Goal: Task Accomplishment & Management: Manage account settings

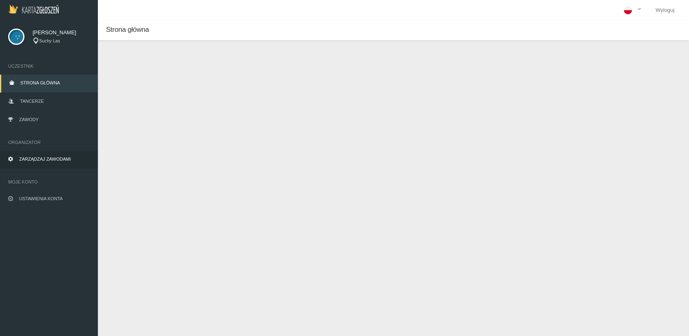
drag, startPoint x: 0, startPoint y: 0, endPoint x: 44, endPoint y: 156, distance: 162.6
click at [44, 156] on span "Zarządzaj zawodami" at bounding box center [45, 158] width 52 height 5
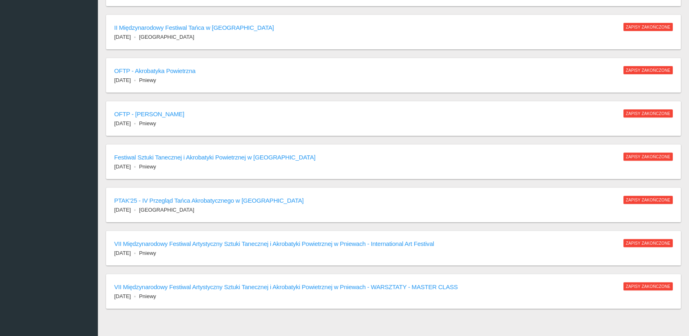
scroll to position [454, 0]
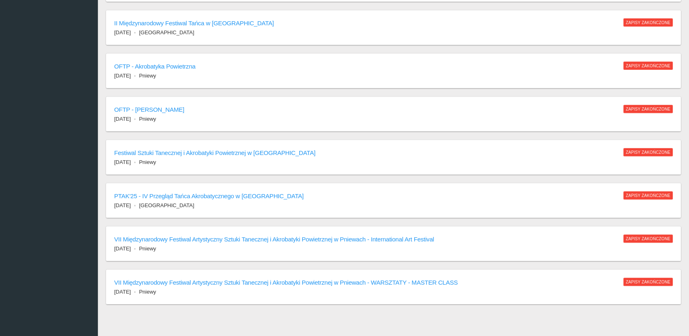
click at [201, 193] on h6 "PTAK'25 - IV Przegląd Tańca Akrobatycznego w [GEOGRAPHIC_DATA]" at bounding box center [364, 195] width 501 height 9
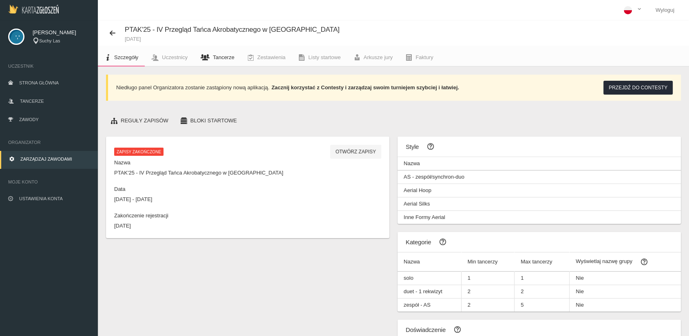
click at [223, 59] on span "Tancerze" at bounding box center [224, 57] width 22 height 6
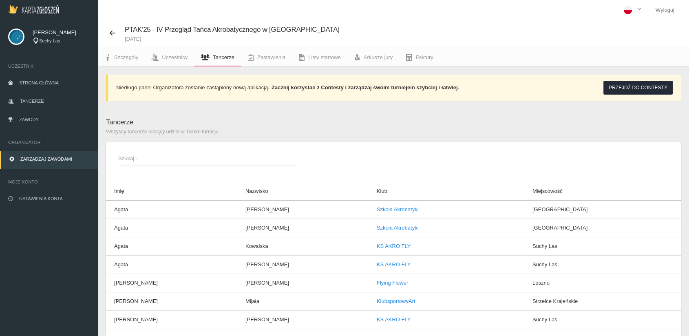
click at [175, 161] on span "Szukaj..." at bounding box center [203, 158] width 170 height 8
click at [175, 161] on input "Szukaj..." at bounding box center [207, 157] width 178 height 15
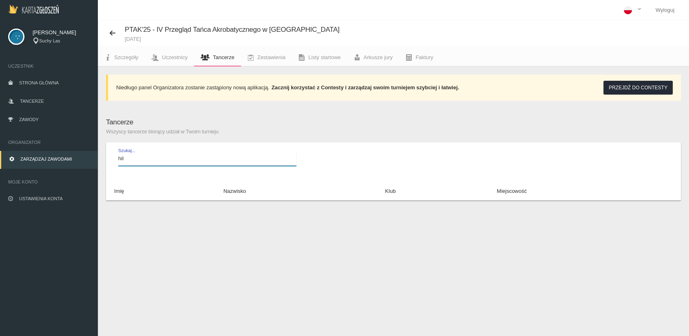
type input "hil"
click at [33, 161] on span "Zarządzaj zawodami" at bounding box center [46, 158] width 52 height 5
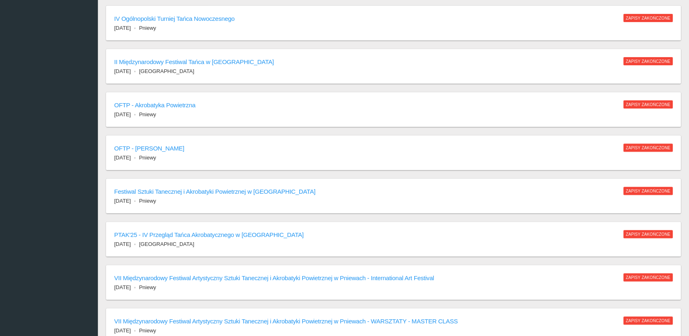
scroll to position [454, 0]
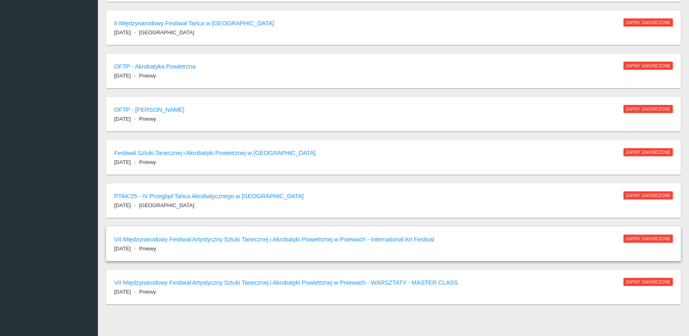
click at [289, 236] on h6 "VII Międzynarodowy Festiwal Artystyczny Sztuki Tanecznej i Akrobatyki Powietrzn…" at bounding box center [364, 238] width 501 height 9
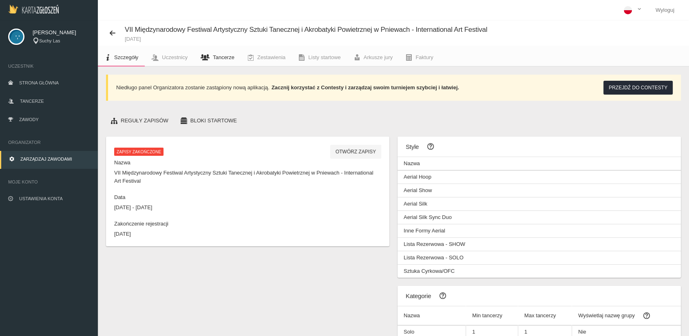
click at [219, 58] on span "Tancerze" at bounding box center [224, 57] width 22 height 6
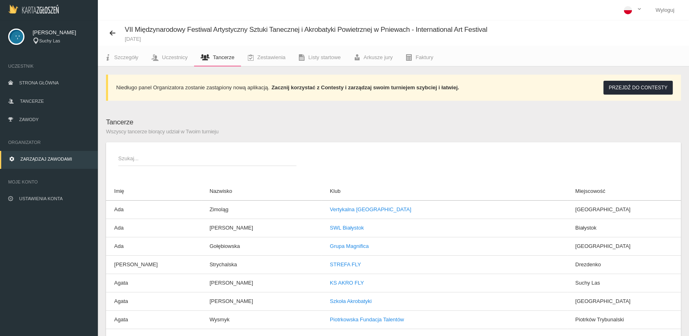
click at [196, 155] on span "Szukaj..." at bounding box center [203, 158] width 170 height 8
click at [196, 155] on input "Szukaj..." at bounding box center [207, 157] width 178 height 15
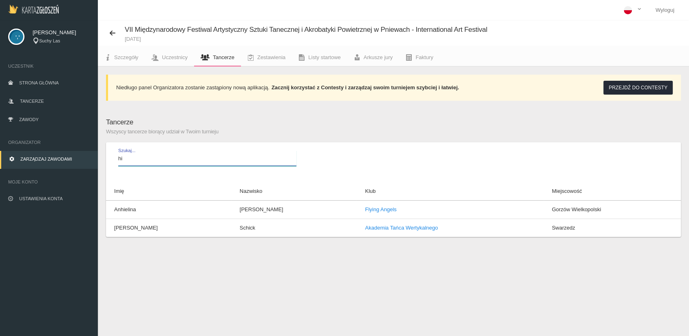
type input "hil"
